Goal: Navigation & Orientation: Find specific page/section

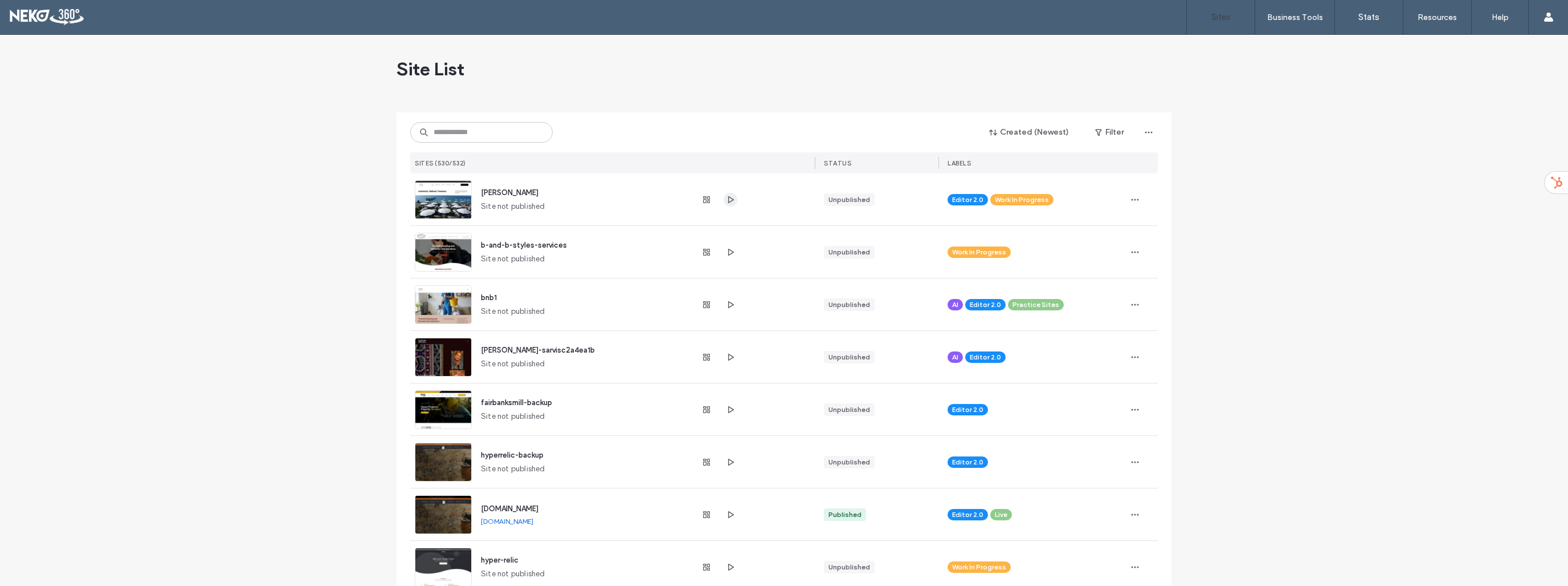
click at [727, 199] on icon "button" at bounding box center [731, 199] width 9 height 9
click at [519, 130] on input at bounding box center [482, 133] width 143 height 20
paste input "**********"
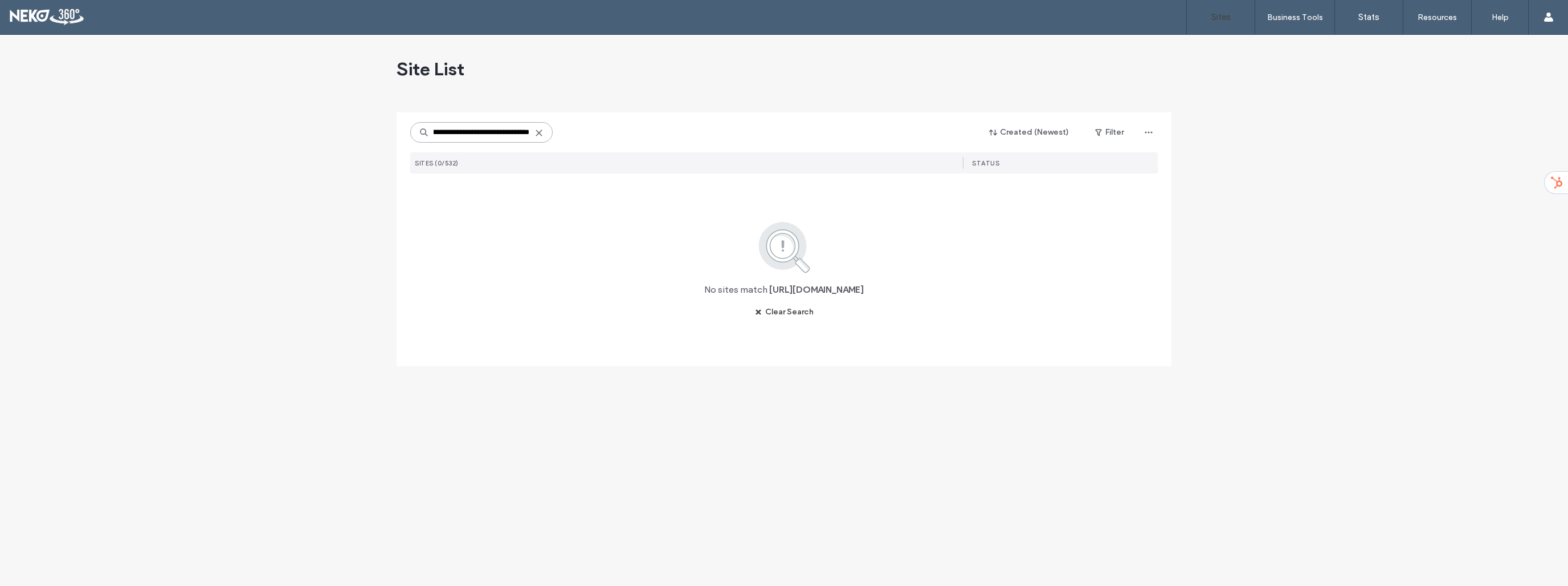
type input "**********"
click at [538, 134] on icon at bounding box center [539, 133] width 9 height 9
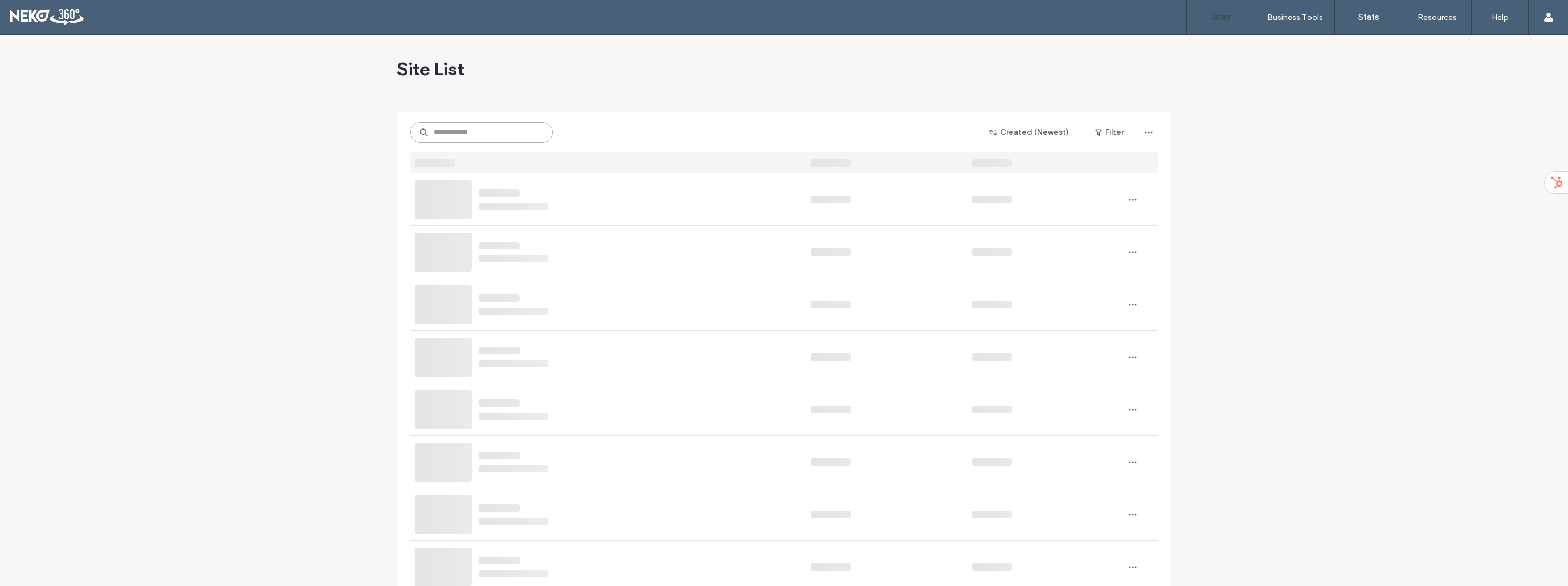
click at [525, 132] on input at bounding box center [482, 133] width 143 height 20
type input "*"
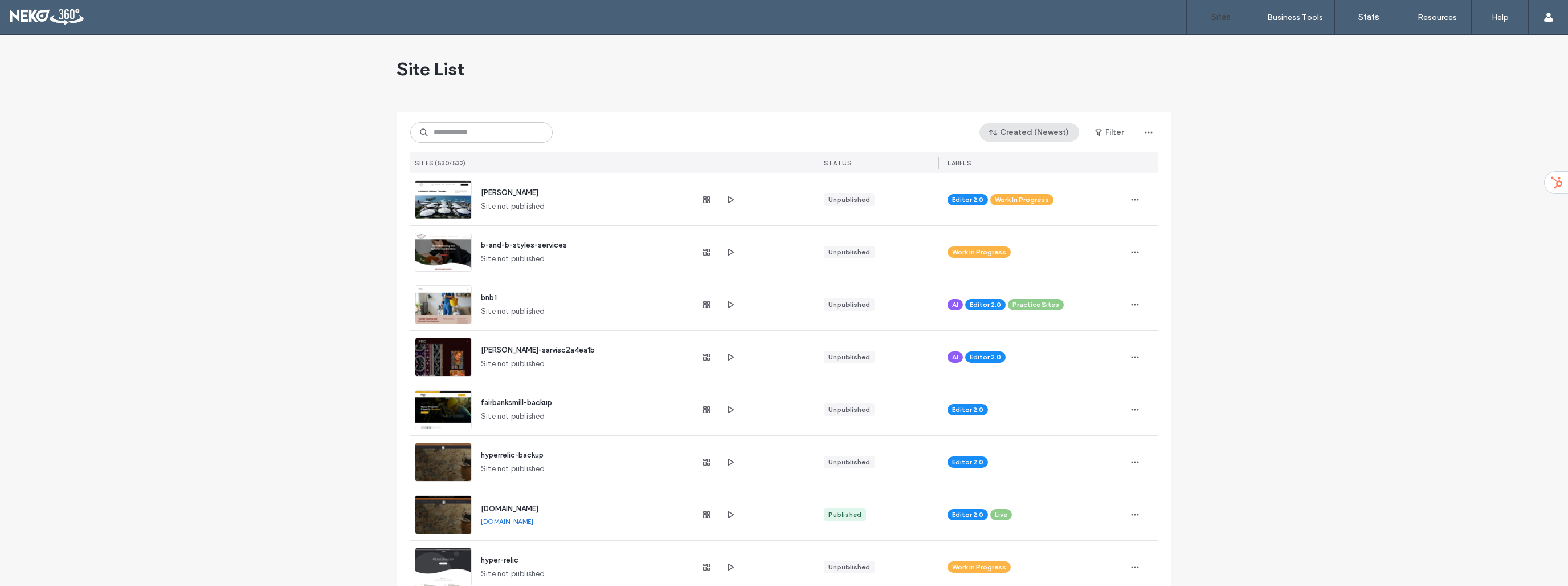
click at [1053, 136] on button "Created (Newest)" at bounding box center [1030, 133] width 100 height 19
click at [1013, 222] on span "Site name" at bounding box center [1017, 222] width 36 height 11
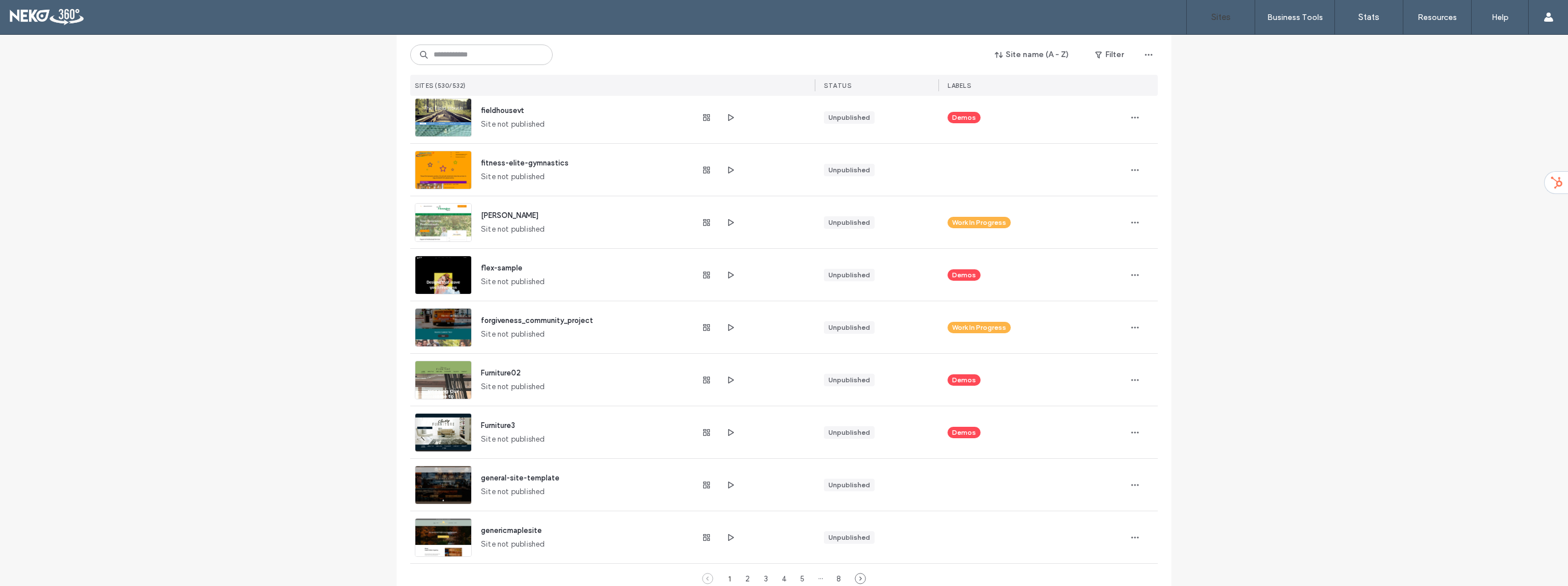
scroll to position [3563, 0]
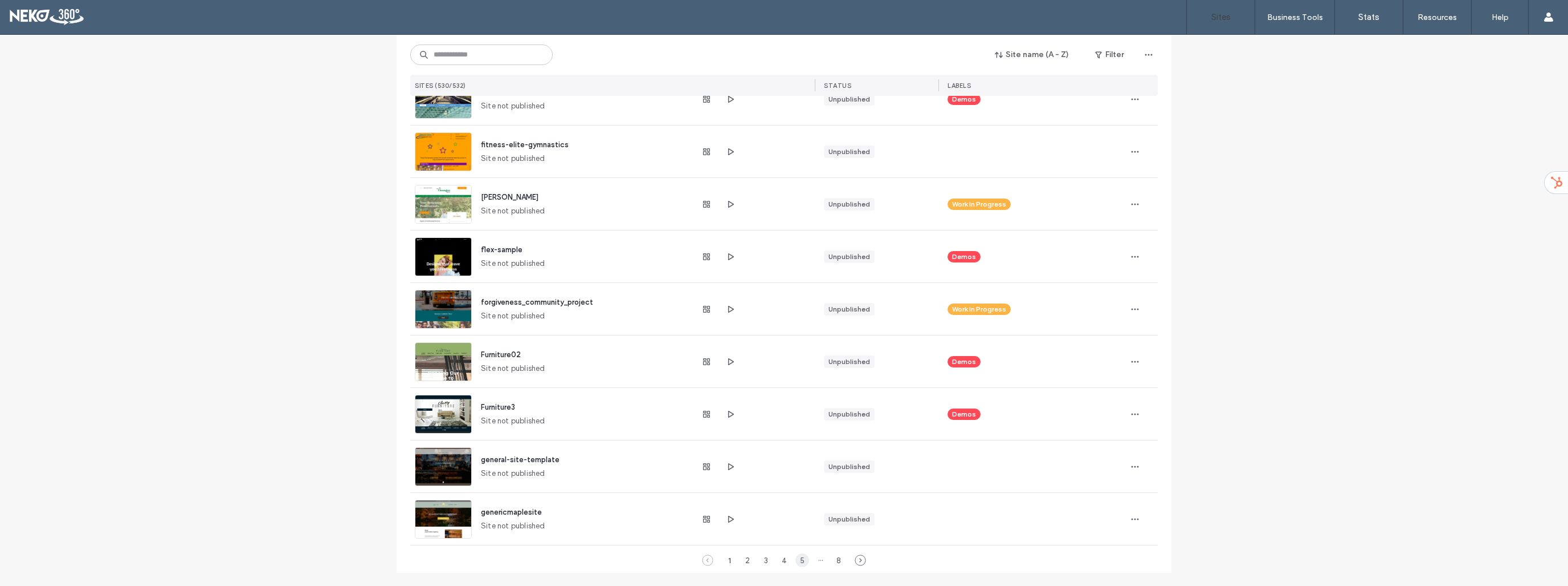
click at [800, 562] on div "5" at bounding box center [803, 560] width 14 height 14
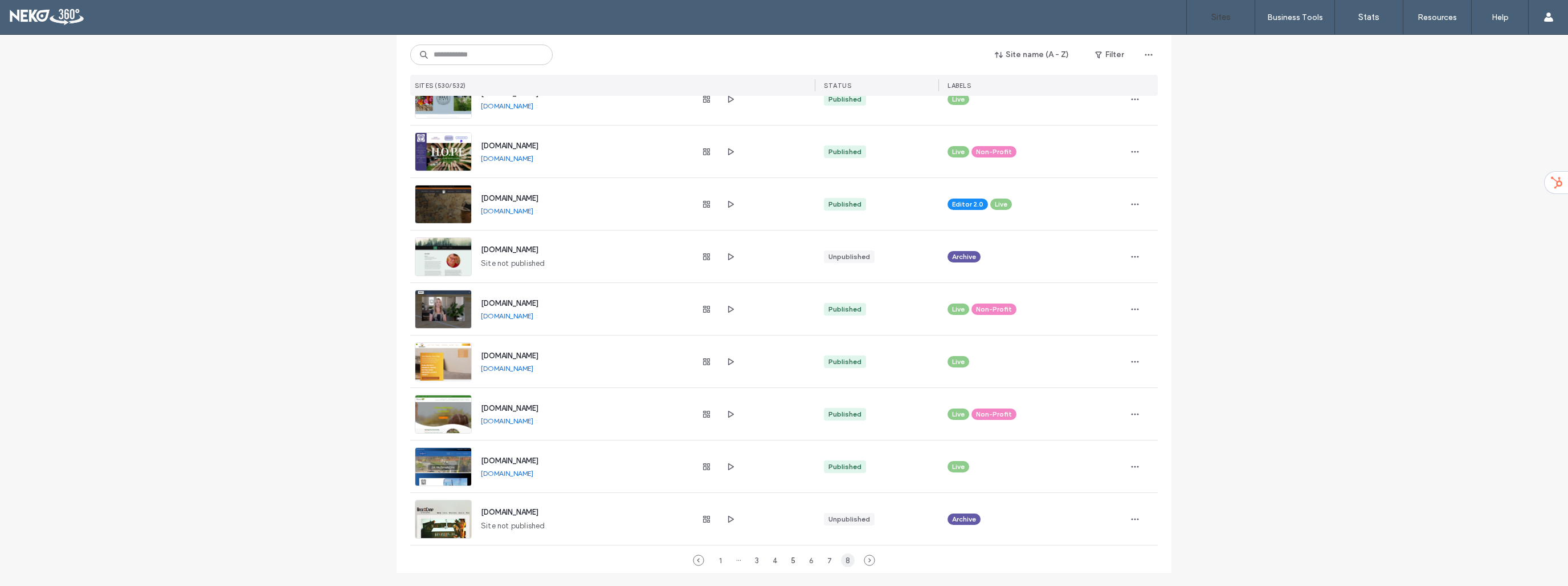
click at [841, 560] on div "8" at bounding box center [848, 560] width 14 height 14
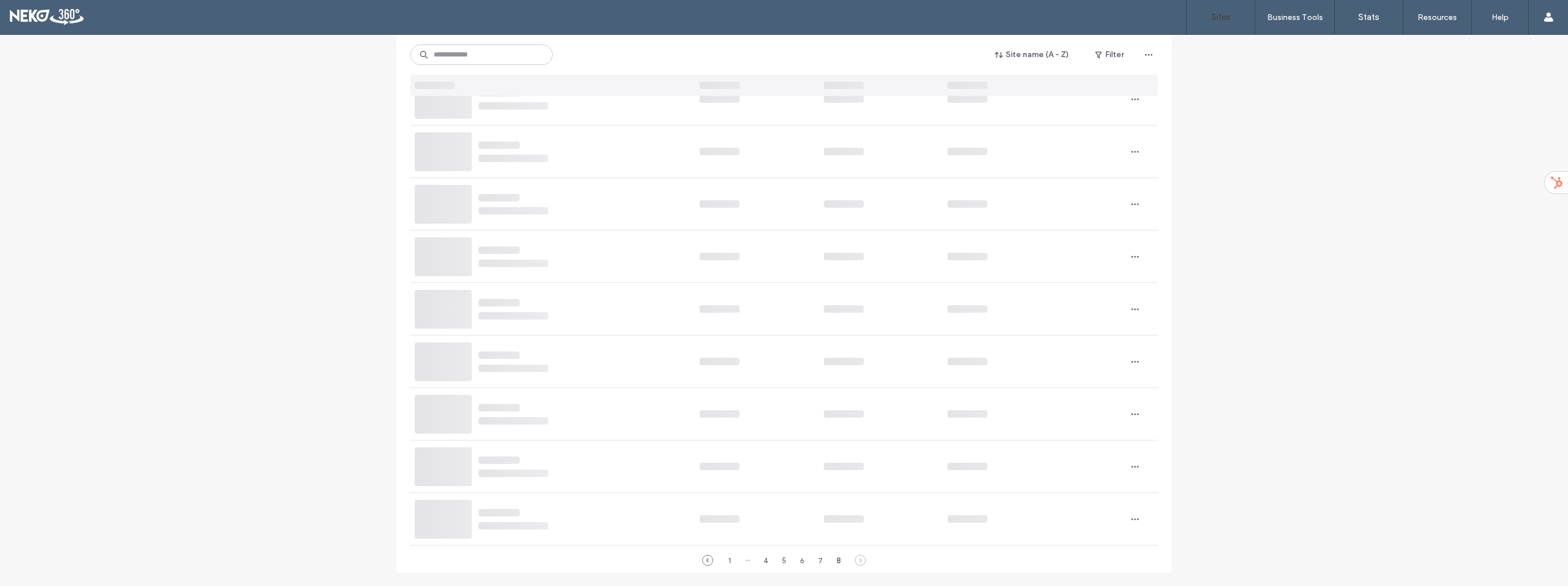
scroll to position [0, 0]
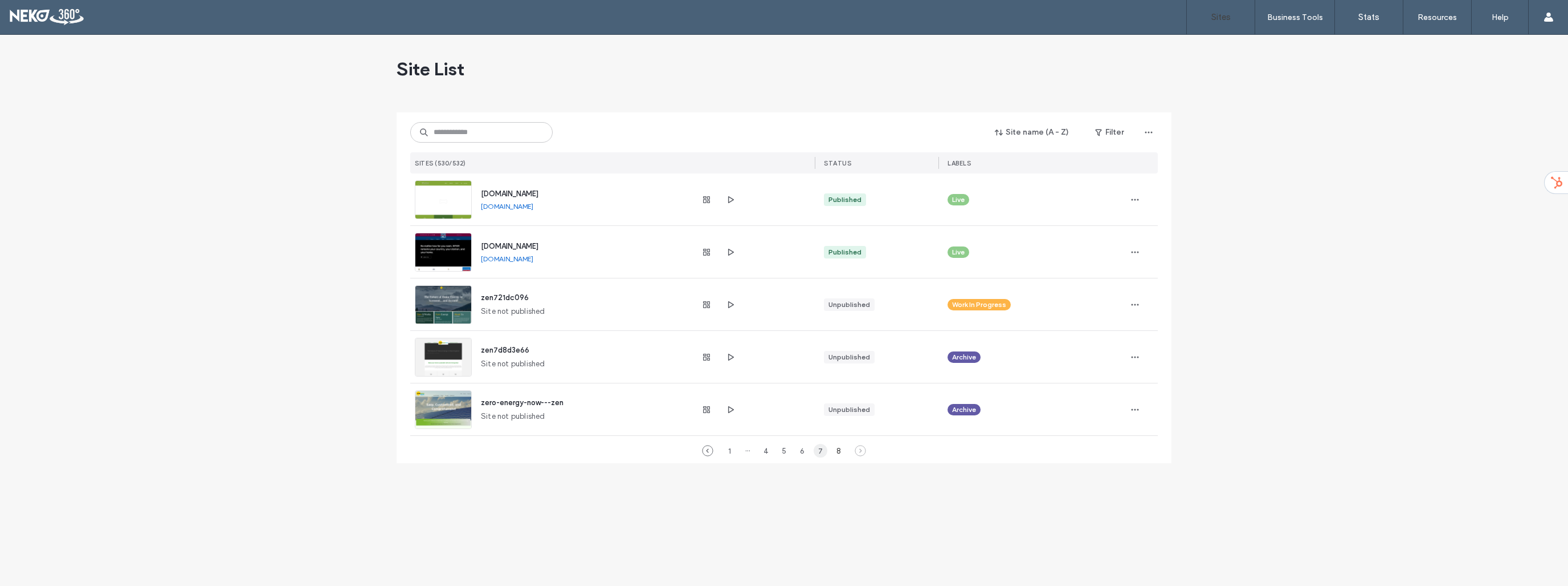
click at [823, 451] on div "7" at bounding box center [820, 450] width 14 height 14
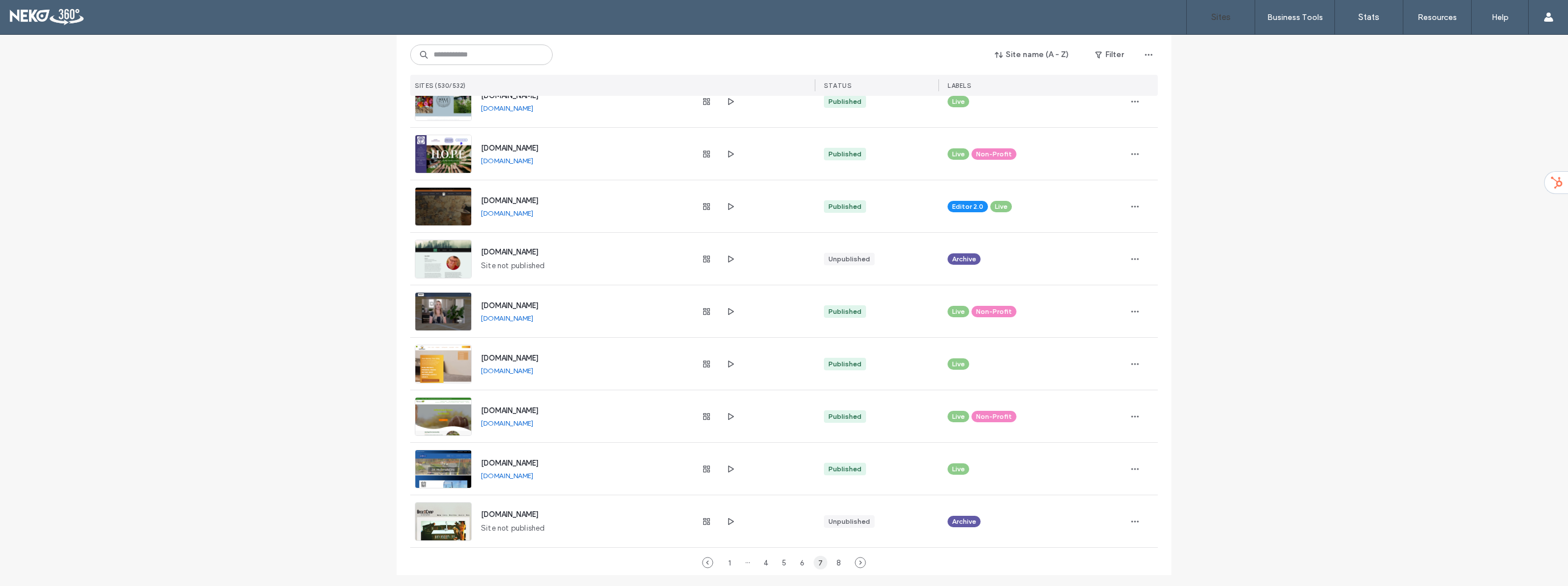
scroll to position [3563, 0]
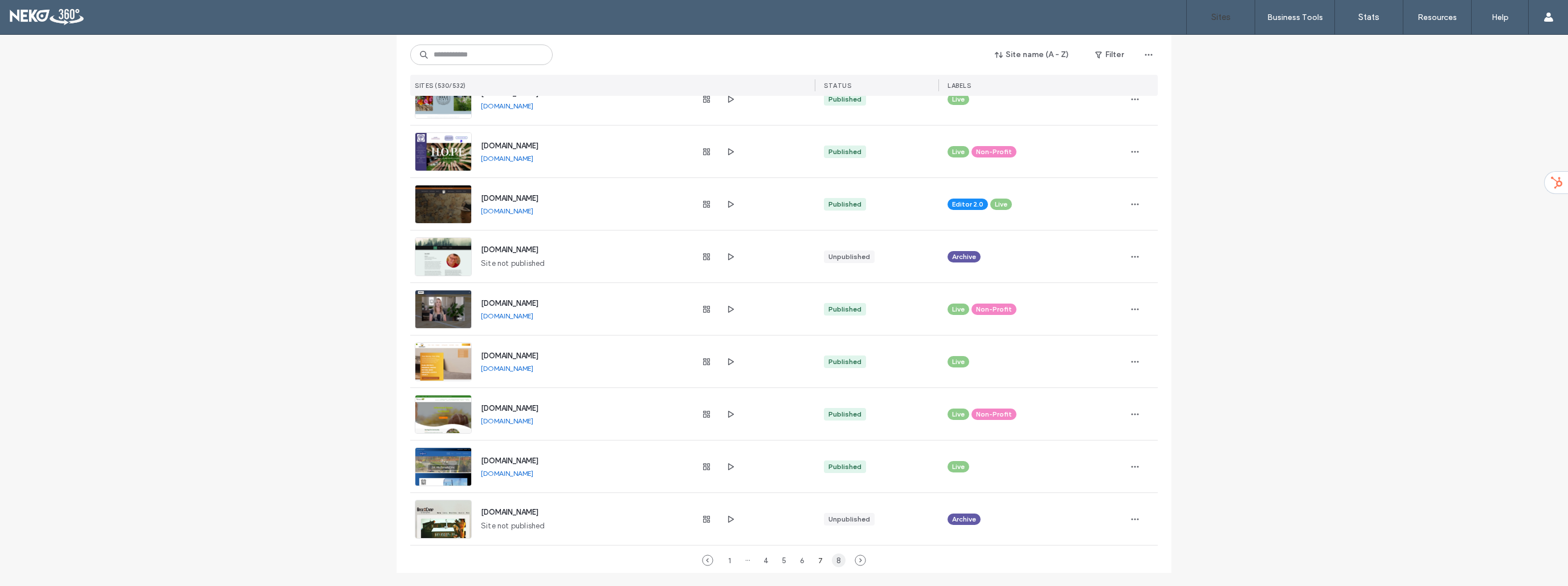
click at [834, 561] on div "8" at bounding box center [839, 560] width 14 height 14
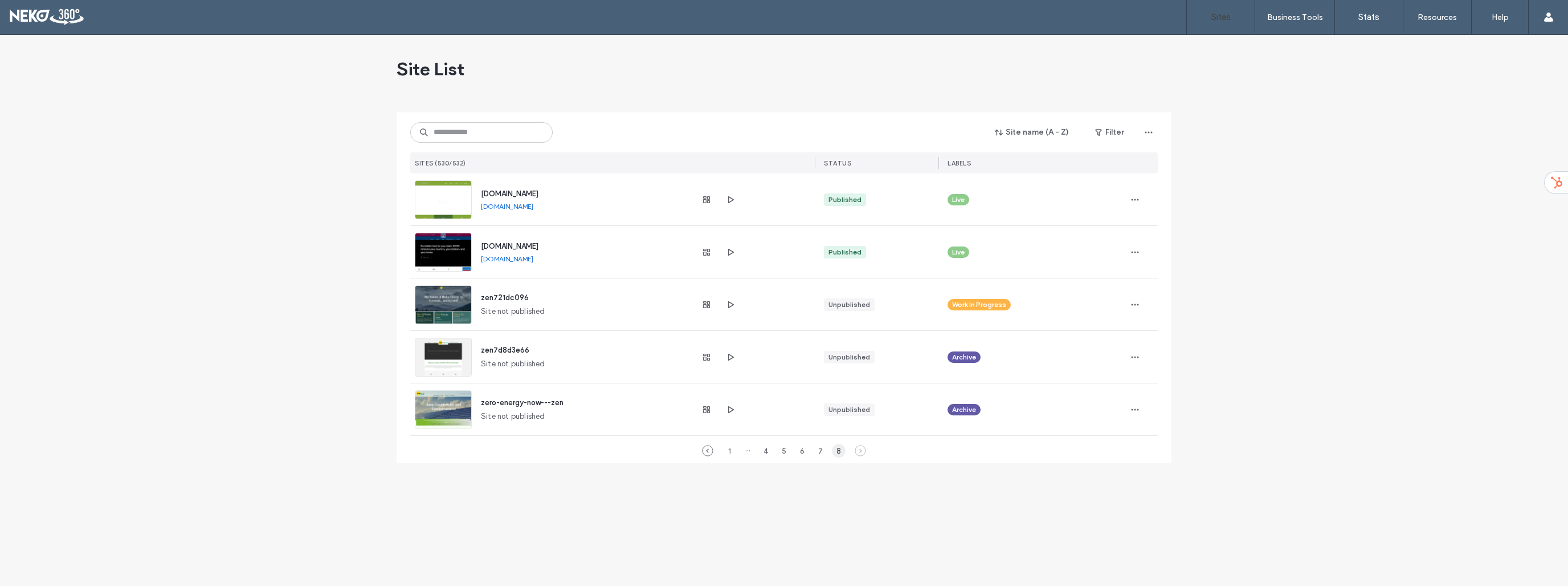
scroll to position [0, 0]
click at [823, 451] on div "7" at bounding box center [820, 450] width 14 height 14
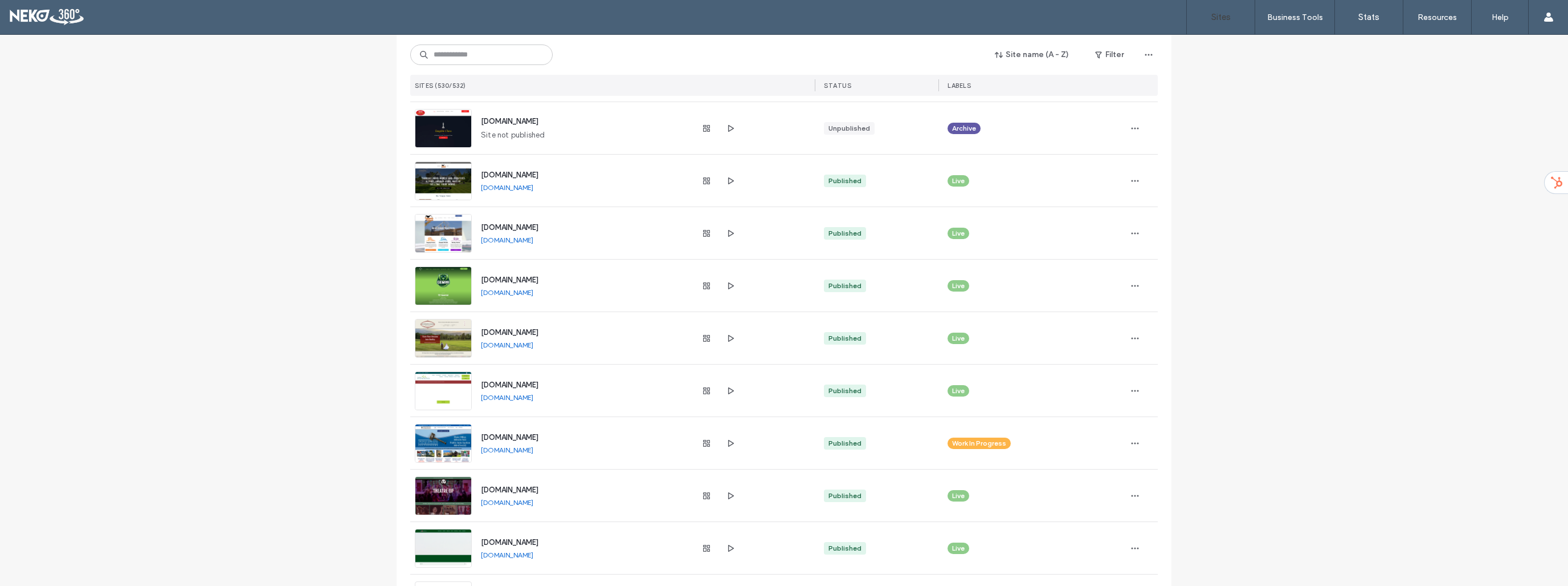
scroll to position [1768, 0]
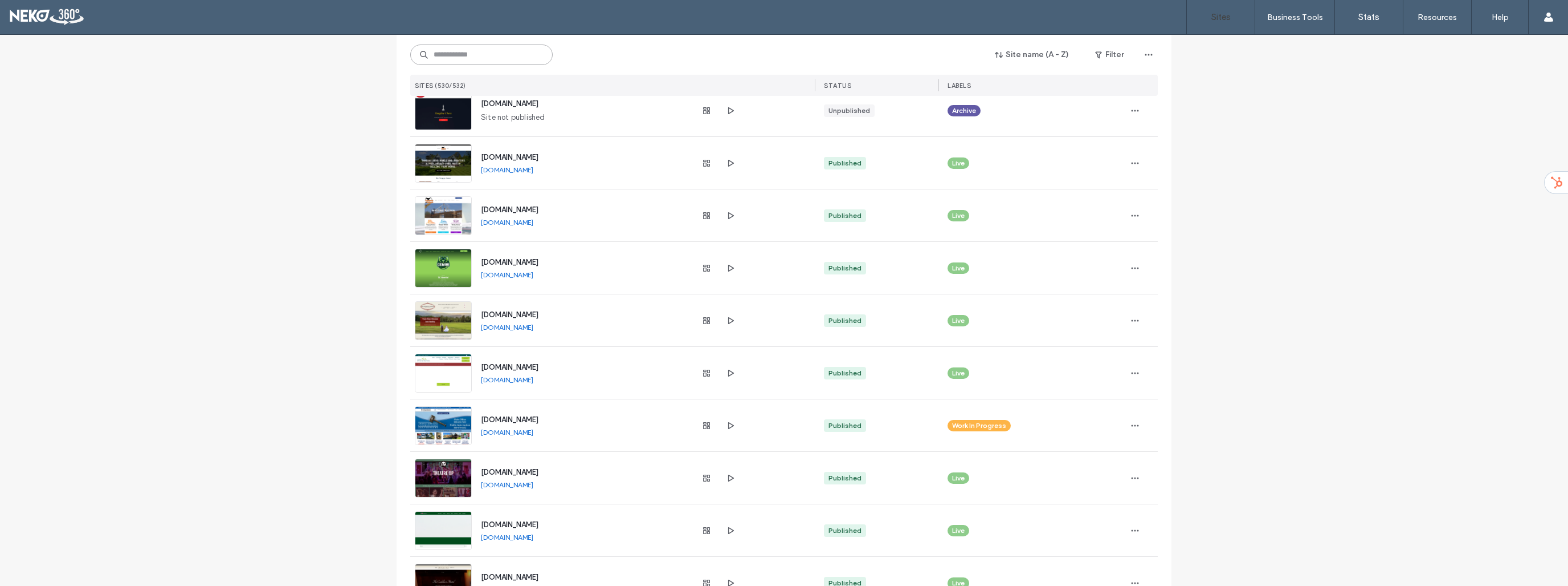
click at [518, 55] on input at bounding box center [482, 55] width 143 height 20
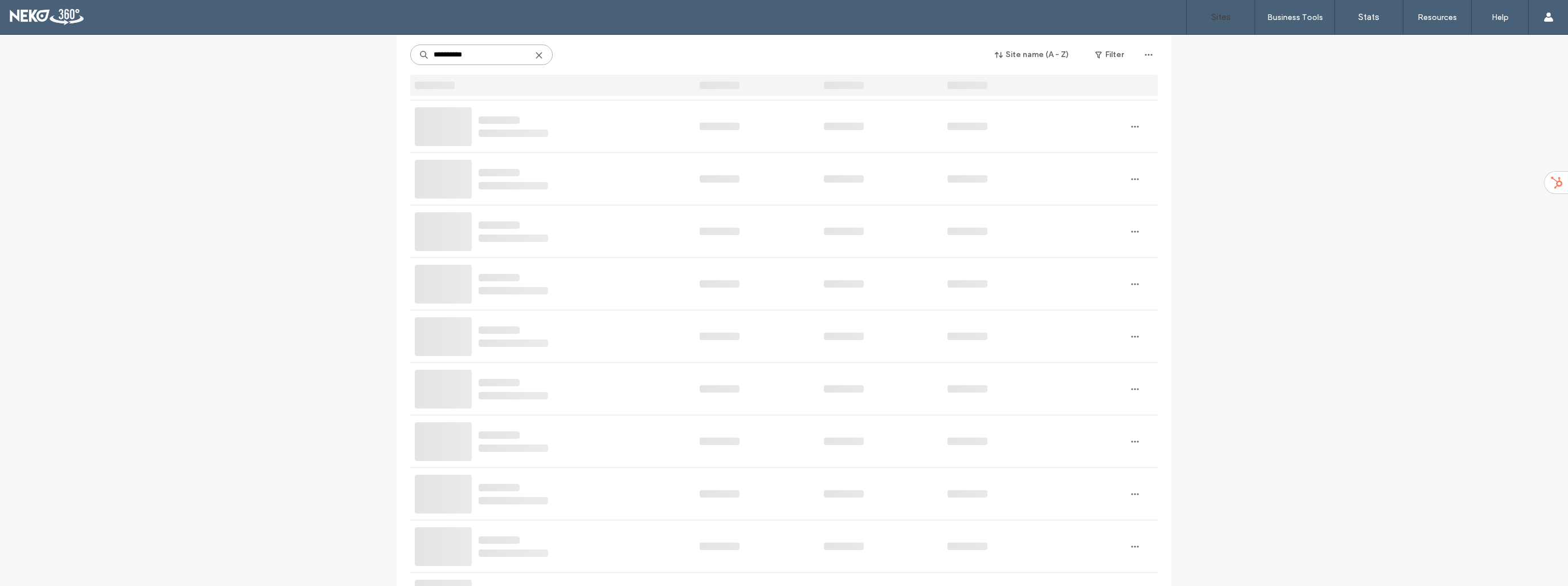
scroll to position [0, 0]
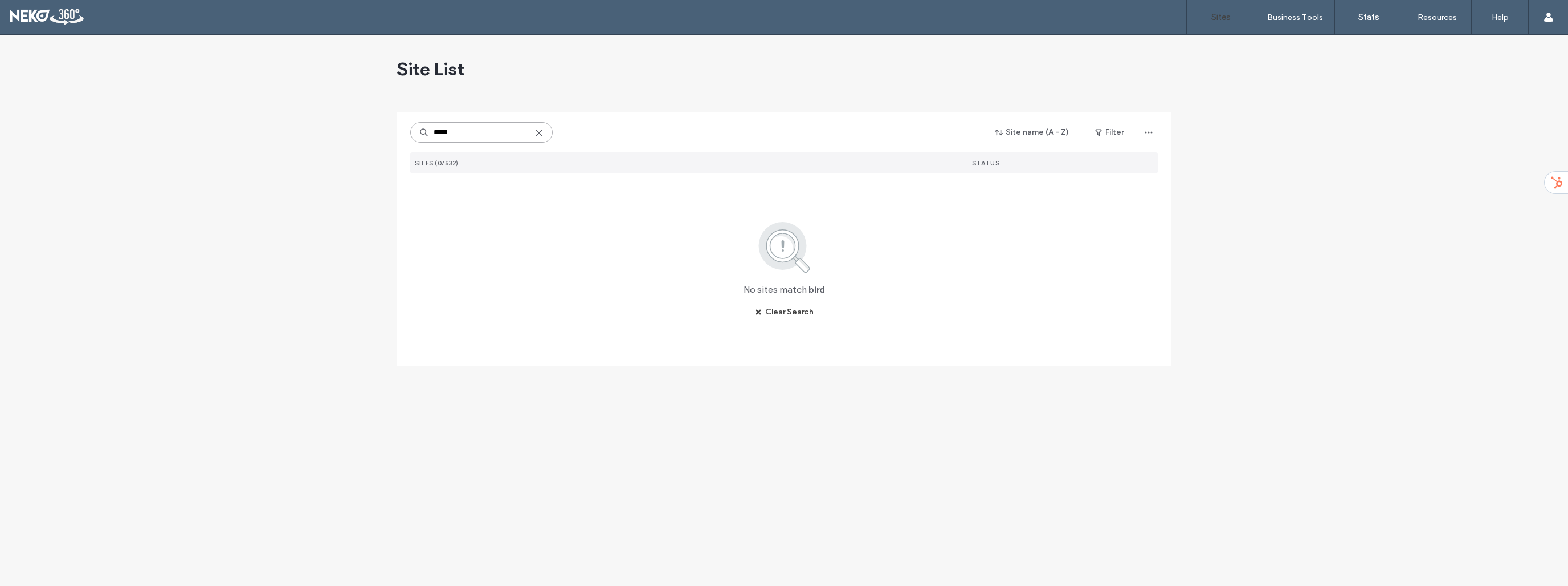
type input "****"
click at [542, 135] on icon at bounding box center [539, 133] width 9 height 9
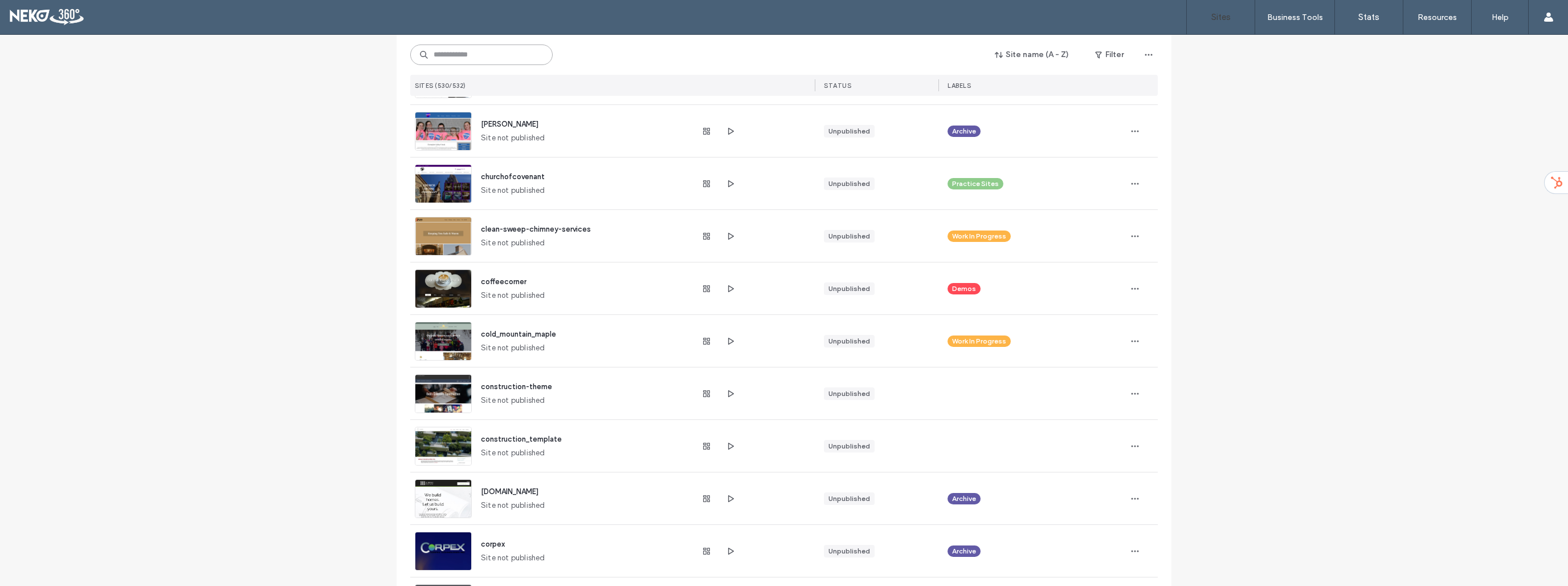
scroll to position [1768, 0]
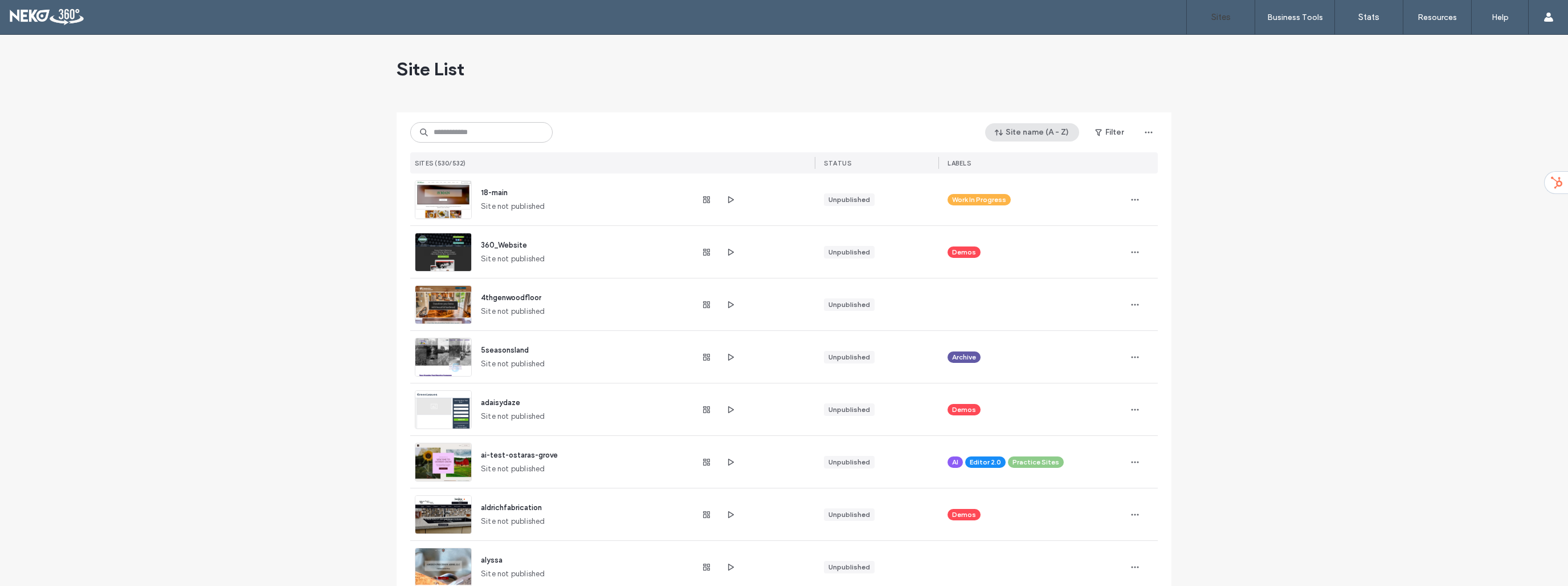
click at [1032, 135] on button "Site name (A - Z)" at bounding box center [1031, 133] width 94 height 19
click at [1018, 159] on span "Sort By" at bounding box center [1010, 159] width 23 height 10
click at [1018, 183] on span "Published" at bounding box center [1018, 178] width 33 height 11
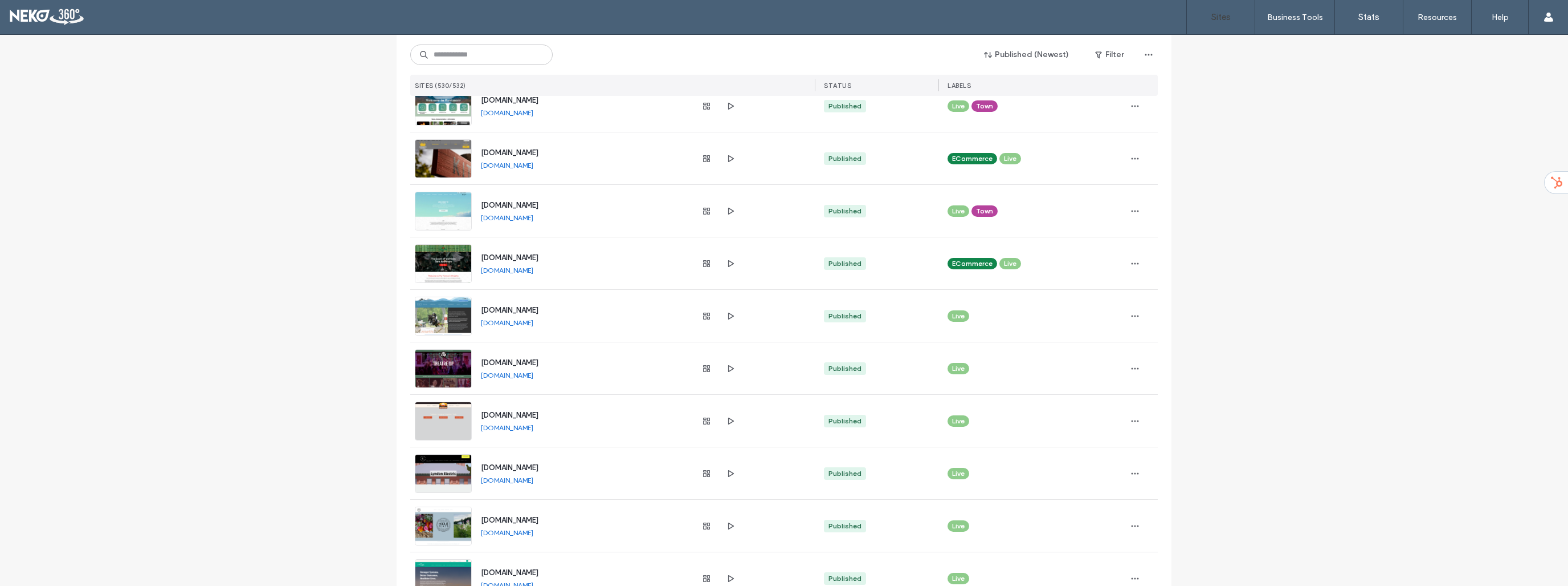
scroll to position [570, 0]
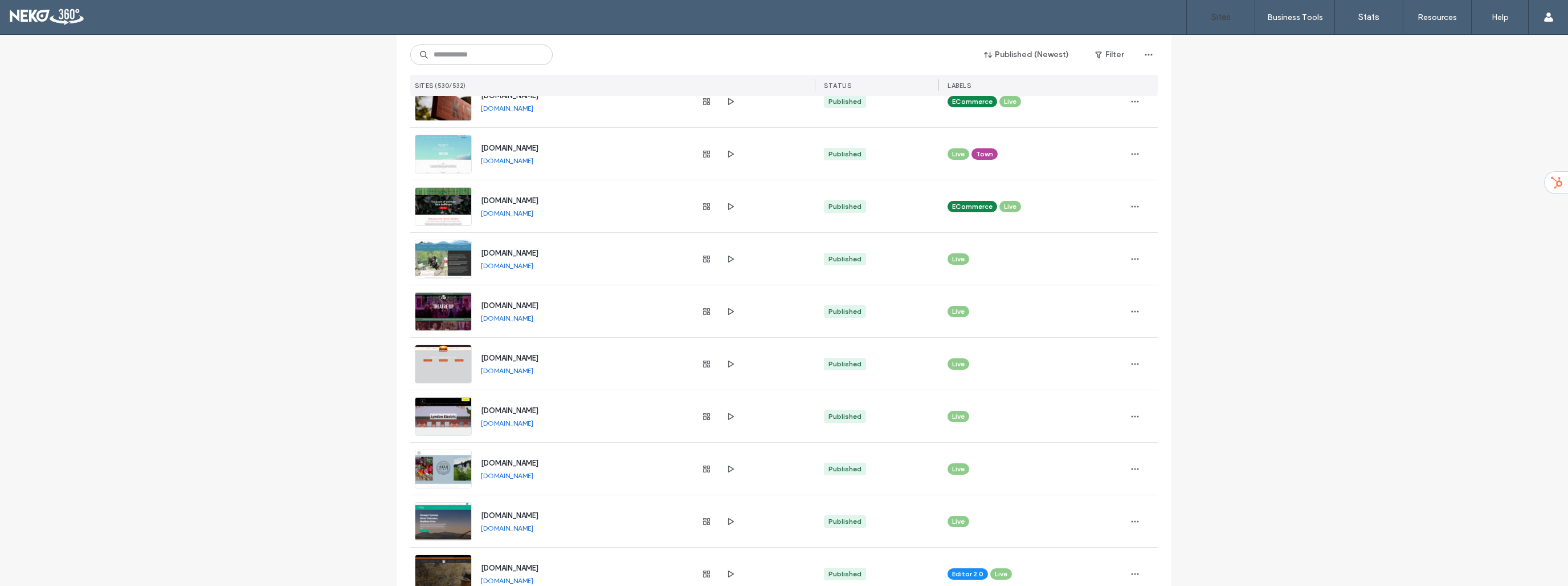
click at [527, 320] on link "[DOMAIN_NAME]" at bounding box center [507, 317] width 53 height 8
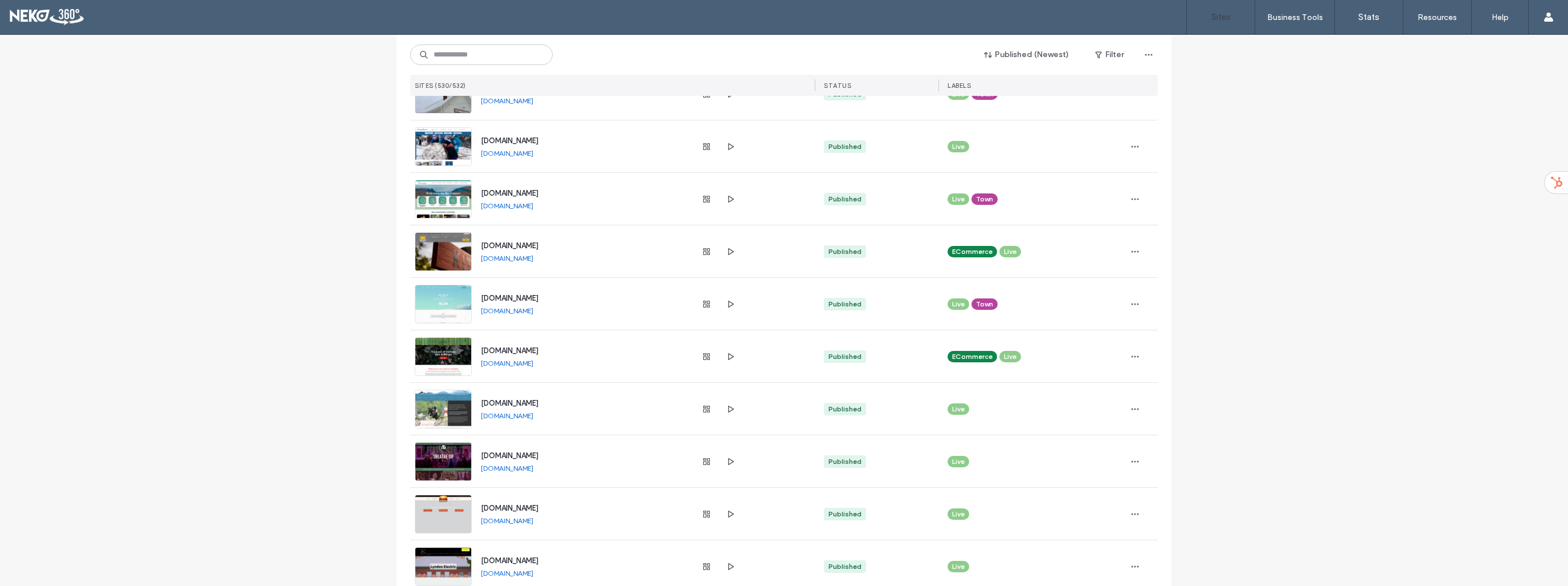
scroll to position [400, 0]
